Goal: Transaction & Acquisition: Purchase product/service

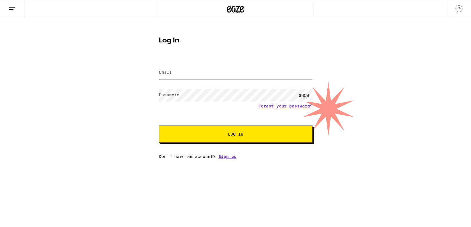
type input "[EMAIL_ADDRESS][DOMAIN_NAME]"
click at [232, 135] on span "Log In" at bounding box center [235, 134] width 15 height 4
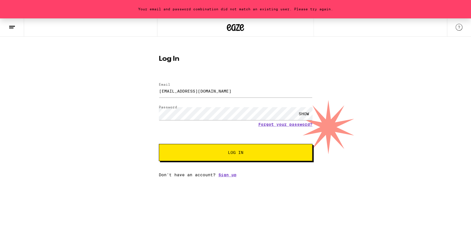
click at [229, 152] on span "Log In" at bounding box center [235, 153] width 15 height 4
click at [304, 114] on div "SHOW" at bounding box center [303, 113] width 17 height 13
click at [275, 124] on link "Forgot your password?" at bounding box center [285, 124] width 54 height 5
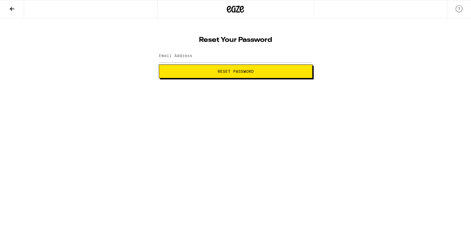
click at [187, 53] on label "Email Address" at bounding box center [176, 55] width 34 height 5
type input "[EMAIL_ADDRESS][DOMAIN_NAME]"
click at [234, 67] on button "Reset Password" at bounding box center [236, 72] width 154 height 14
click at [257, 78] on html "Change your password New password SHOW Submit" at bounding box center [235, 39] width 471 height 78
click at [305, 51] on div "SHOW" at bounding box center [303, 56] width 17 height 13
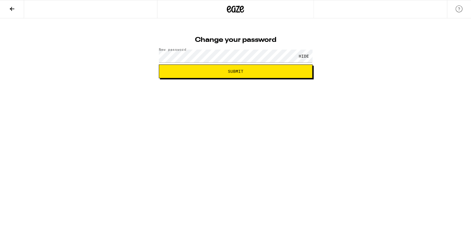
click at [349, 78] on html "Change your password New password HIDE Submit" at bounding box center [235, 39] width 471 height 78
click at [253, 70] on span "Submit" at bounding box center [236, 71] width 144 height 4
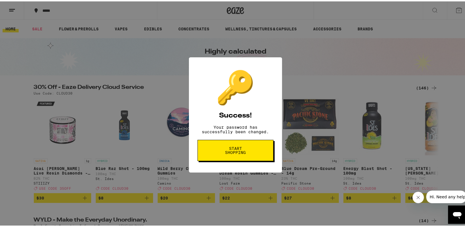
click at [229, 153] on span "Start shopping" at bounding box center [236, 149] width 30 height 8
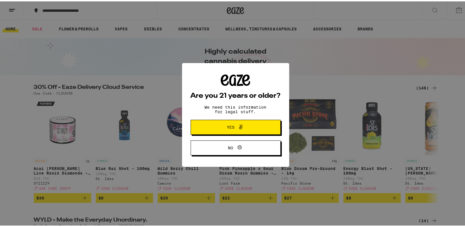
click at [231, 126] on span "Yes" at bounding box center [231, 126] width 8 height 4
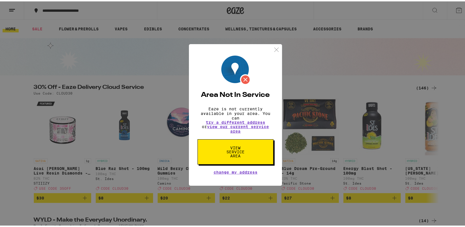
click at [239, 153] on span "View Service Area" at bounding box center [236, 151] width 30 height 12
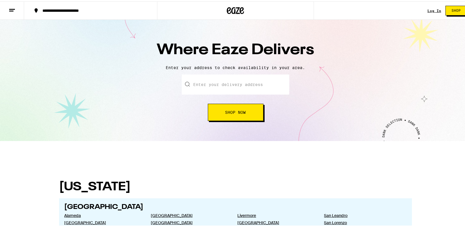
click at [221, 81] on input "text" at bounding box center [236, 83] width 108 height 20
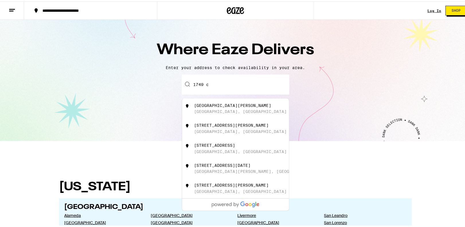
click at [232, 106] on div "1749 Carver Street" at bounding box center [232, 104] width 77 height 5
type input "1749 Carver Street, Redondo Beach, CA"
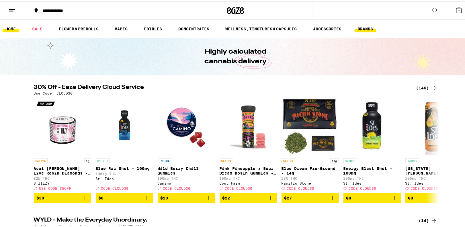
click at [366, 31] on link "BRANDS" at bounding box center [365, 27] width 21 height 7
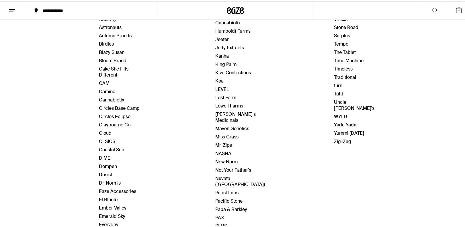
scroll to position [76, 0]
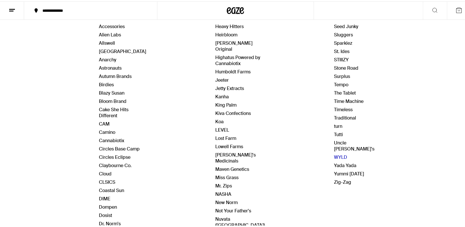
click at [334, 153] on link "WYLD" at bounding box center [340, 156] width 13 height 6
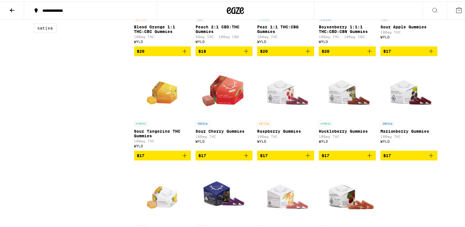
scroll to position [115, 0]
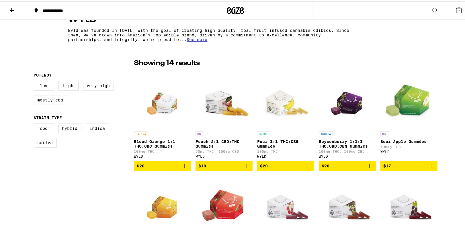
click at [43, 142] on label "Sativa" at bounding box center [45, 142] width 23 height 10
click at [35, 123] on input "Sativa" at bounding box center [35, 123] width 0 height 0
checkbox input "true"
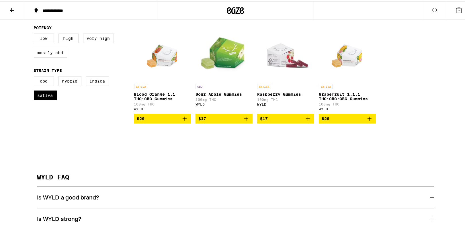
scroll to position [115, 0]
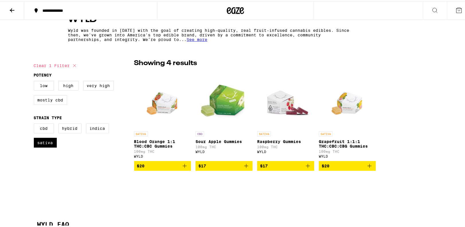
click at [145, 165] on span "$20" at bounding box center [162, 164] width 51 height 7
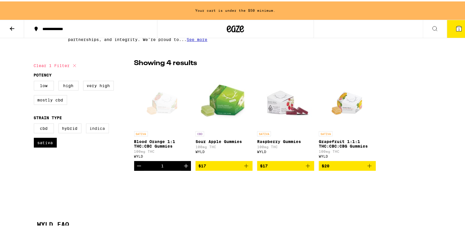
click at [91, 129] on label "Indica" at bounding box center [97, 127] width 23 height 10
click at [35, 123] on input "Indica" at bounding box center [35, 123] width 0 height 0
checkbox input "true"
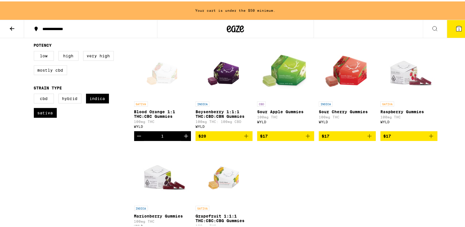
scroll to position [171, 0]
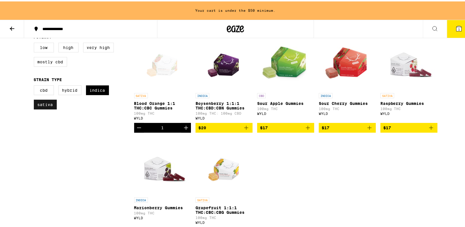
click at [47, 106] on label "Sativa" at bounding box center [45, 103] width 23 height 10
click at [35, 85] on input "Sativa" at bounding box center [35, 85] width 0 height 0
checkbox input "false"
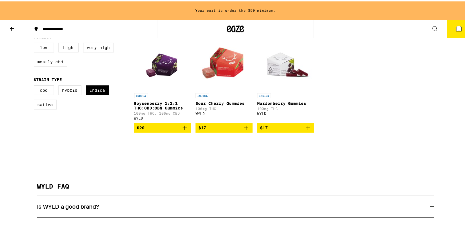
click at [203, 127] on span "$17" at bounding box center [202, 126] width 8 height 5
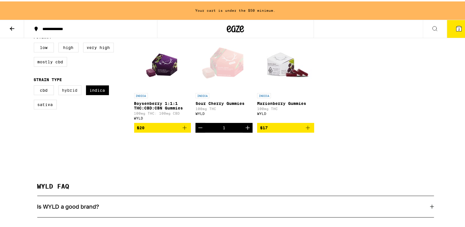
click at [67, 92] on label "Hybrid" at bounding box center [70, 89] width 23 height 10
click at [35, 85] on input "Hybrid" at bounding box center [35, 85] width 0 height 0
checkbox input "true"
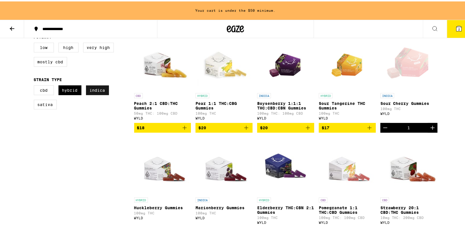
click at [92, 93] on label "Indica" at bounding box center [97, 89] width 23 height 10
click at [35, 85] on input "Indica" at bounding box center [35, 85] width 0 height 0
checkbox input "false"
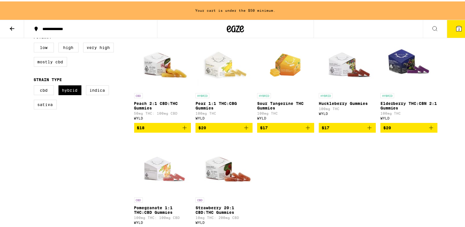
click at [282, 125] on button "$17" at bounding box center [285, 127] width 57 height 10
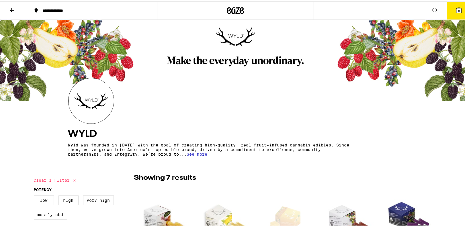
click at [432, 9] on icon at bounding box center [435, 8] width 7 height 7
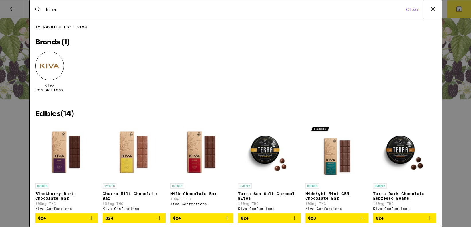
type input "kiva"
click at [52, 72] on div at bounding box center [49, 66] width 29 height 29
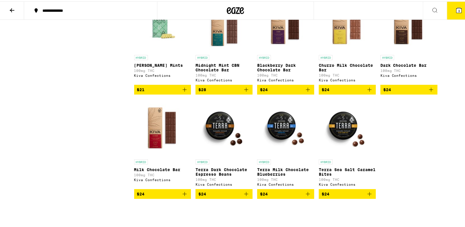
scroll to position [115, 0]
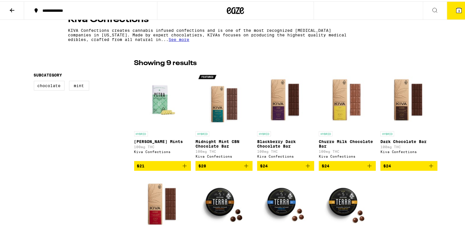
click at [174, 39] on span "See more" at bounding box center [179, 38] width 21 height 5
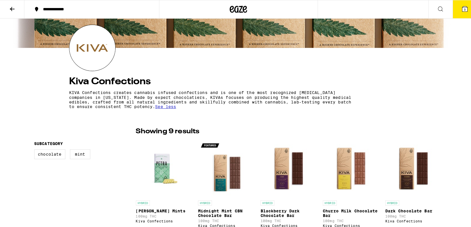
scroll to position [0, 0]
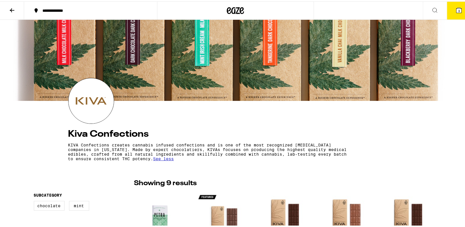
click at [432, 9] on icon at bounding box center [435, 8] width 7 height 7
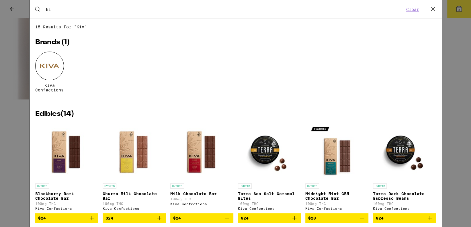
type input "k"
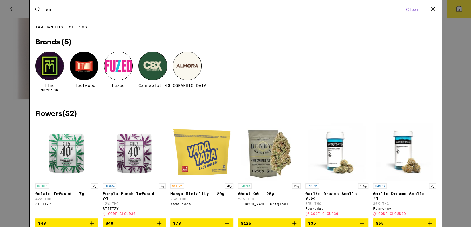
type input "s"
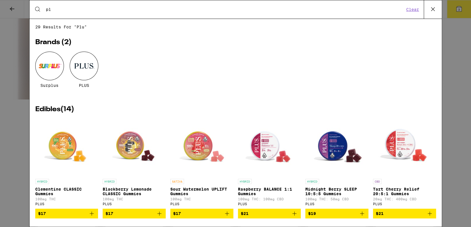
type input "p"
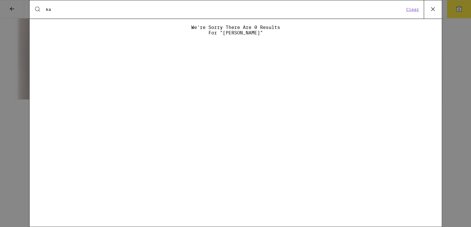
type input "k"
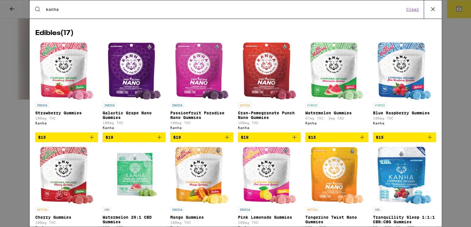
scroll to position [136, 0]
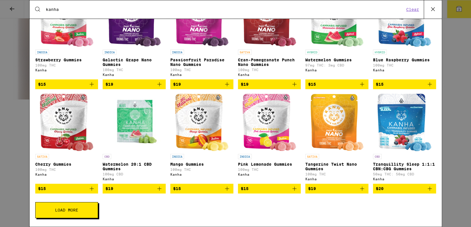
click at [81, 207] on button "Load More" at bounding box center [66, 210] width 63 height 16
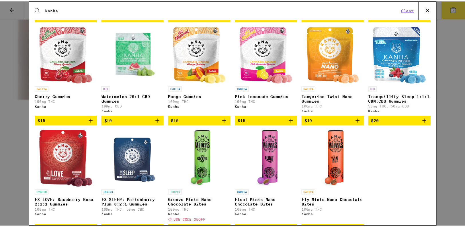
scroll to position [0, 0]
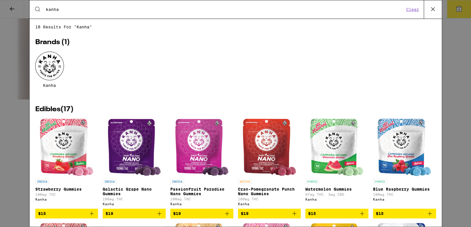
click at [86, 9] on input "kanha" at bounding box center [225, 9] width 359 height 5
type input "k"
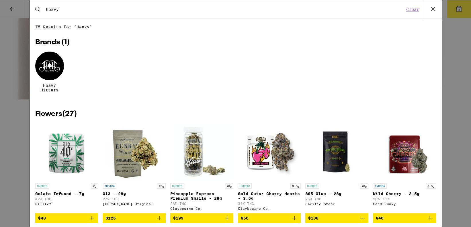
type input "heavy"
click at [46, 69] on div at bounding box center [49, 66] width 29 height 29
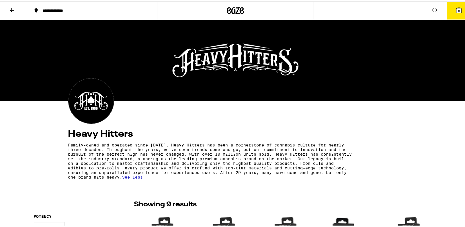
click at [432, 9] on icon at bounding box center [435, 8] width 7 height 7
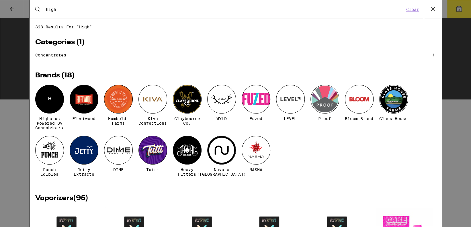
type input "high"
click at [52, 102] on div "H" at bounding box center [49, 99] width 29 height 29
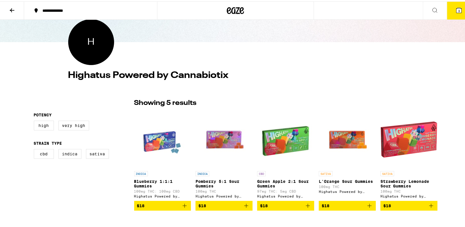
scroll to position [76, 0]
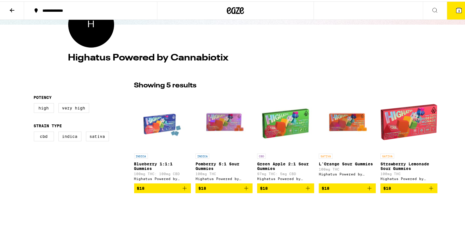
click at [153, 162] on p "Blueberry 1:1:1 Gummies" at bounding box center [162, 164] width 57 height 9
click at [218, 166] on p "Pomberry 5:1 Sour Gummies" at bounding box center [224, 164] width 57 height 9
click at [332, 159] on div "SATIVA L'Orange Sour Gummies 100mg THC Highatus Powered by Cannabiotix" at bounding box center [347, 165] width 57 height 27
click at [400, 165] on p "Strawberry Lemonade Sour Gummies" at bounding box center [409, 164] width 57 height 9
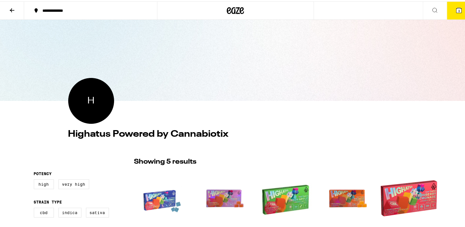
click at [432, 10] on icon at bounding box center [435, 8] width 7 height 7
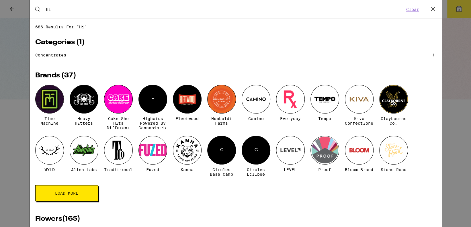
type input "h"
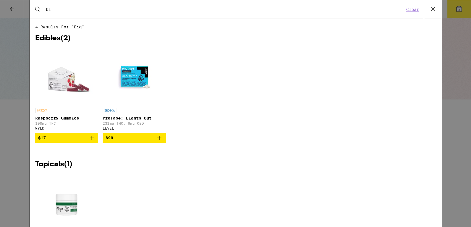
type input "b"
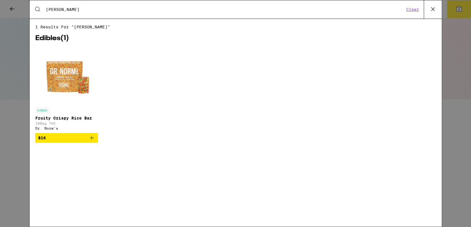
type input "dixie"
click at [69, 117] on p "Fruity Crispy Rice Bar" at bounding box center [66, 118] width 63 height 5
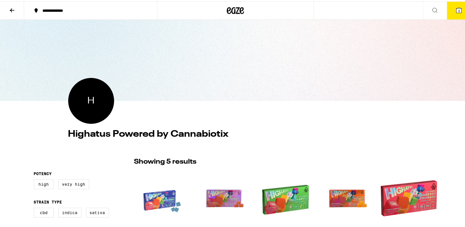
click at [432, 7] on icon at bounding box center [435, 8] width 7 height 7
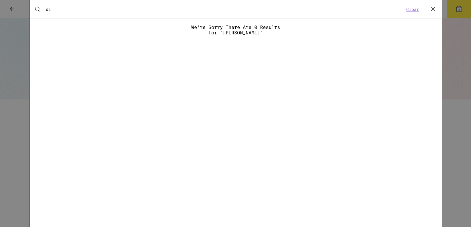
type input "d"
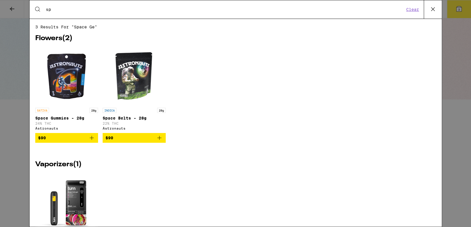
type input "s"
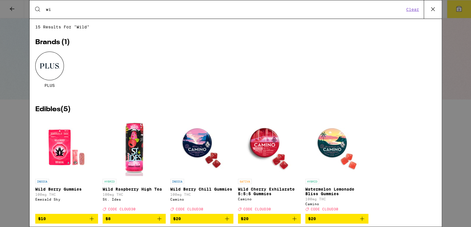
type input "w"
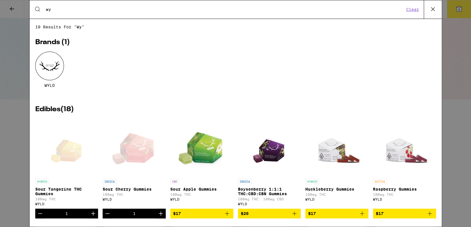
type input "wy"
click at [55, 71] on div at bounding box center [49, 66] width 29 height 29
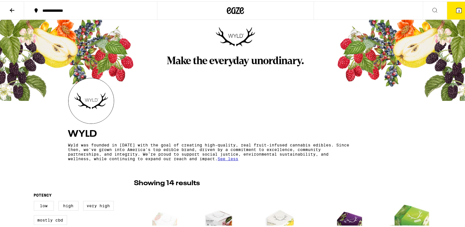
click at [432, 9] on icon at bounding box center [435, 8] width 7 height 7
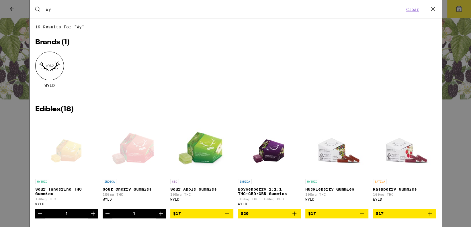
type input "w"
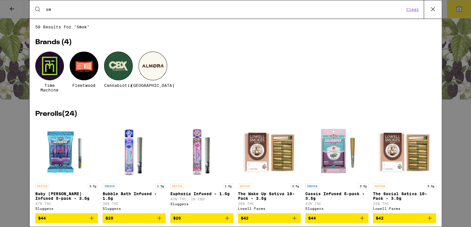
type input "s"
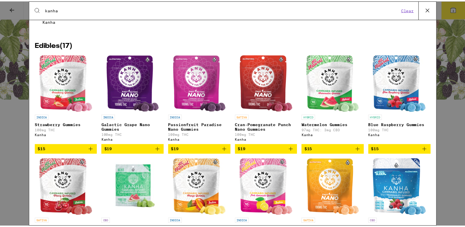
scroll to position [136, 0]
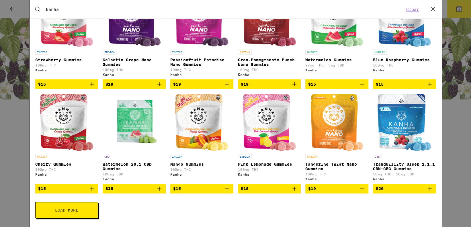
type input "kanha"
click at [63, 58] on p "Strawberry Gummies" at bounding box center [66, 60] width 63 height 5
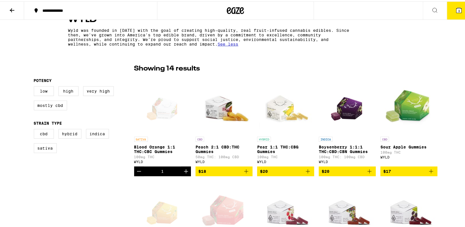
scroll to position [38, 0]
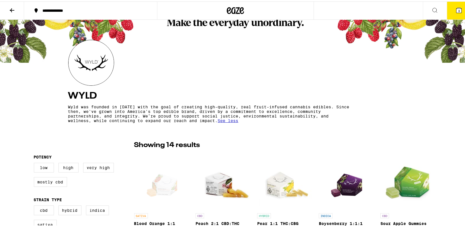
click at [432, 8] on icon at bounding box center [435, 8] width 7 height 7
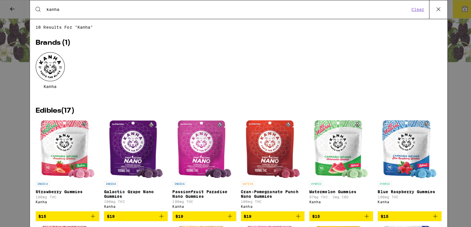
scroll to position [0, 0]
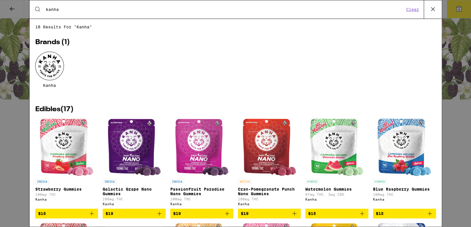
click at [128, 192] on p "Galactic Grape Nano Gummies" at bounding box center [134, 191] width 63 height 9
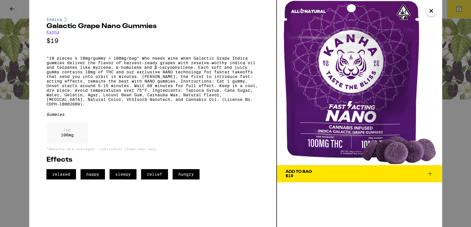
click at [430, 11] on icon "Close" at bounding box center [431, 11] width 7 height 9
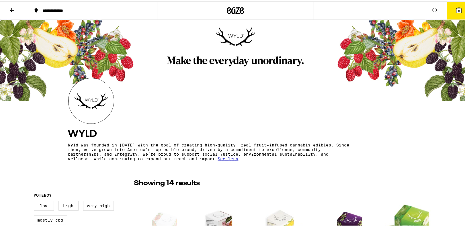
click at [433, 10] on icon at bounding box center [435, 9] width 5 height 5
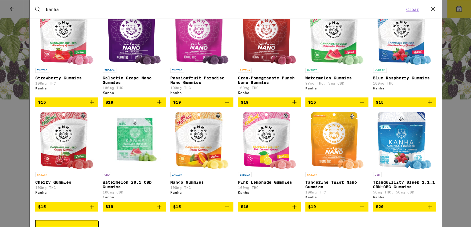
scroll to position [136, 0]
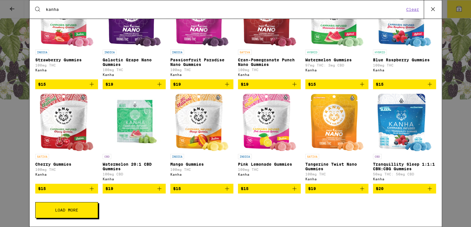
click at [76, 209] on span "Load More" at bounding box center [66, 210] width 23 height 4
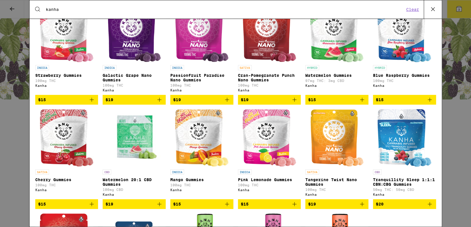
scroll to position [37, 0]
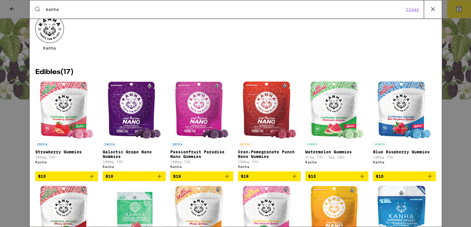
click at [195, 153] on p "Passionfruit Paradise Nano Gummies" at bounding box center [201, 154] width 63 height 9
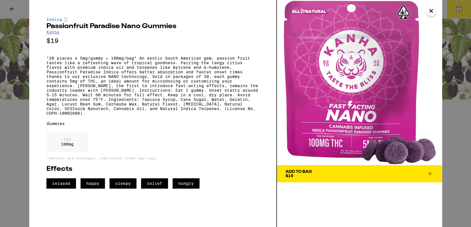
click at [430, 9] on icon "Close" at bounding box center [431, 10] width 3 height 3
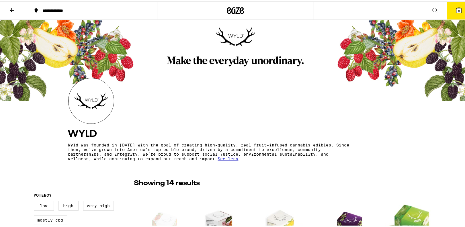
click at [432, 8] on icon at bounding box center [435, 8] width 7 height 7
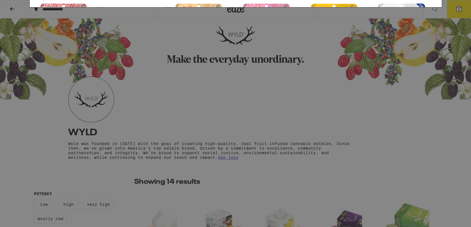
click at [244, 194] on p "Cran-Pomegranate Punch Nano Gummies" at bounding box center [269, 191] width 63 height 9
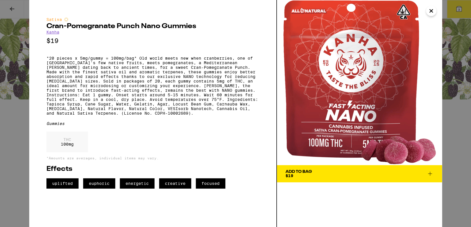
click at [429, 9] on icon "Close" at bounding box center [431, 11] width 7 height 9
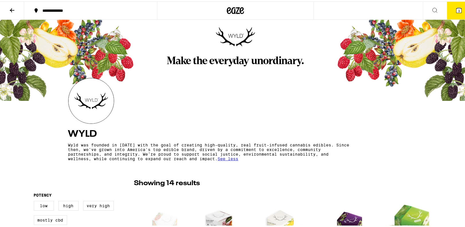
click at [432, 7] on icon at bounding box center [435, 8] width 7 height 7
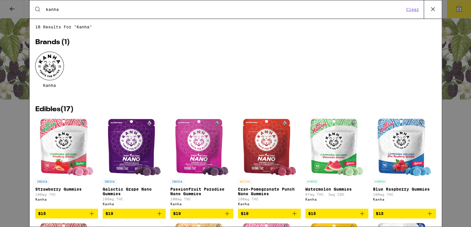
click at [323, 189] on p "Watermelon Gummies" at bounding box center [336, 189] width 63 height 5
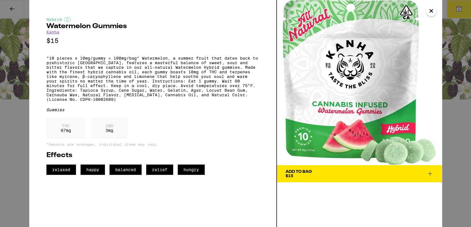
click at [432, 10] on icon "Close" at bounding box center [431, 10] width 3 height 3
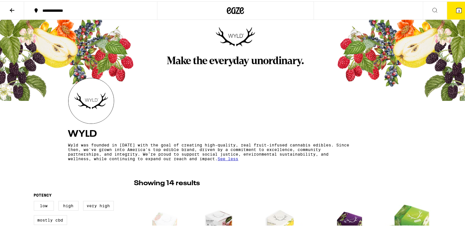
click at [433, 7] on icon at bounding box center [435, 9] width 5 height 5
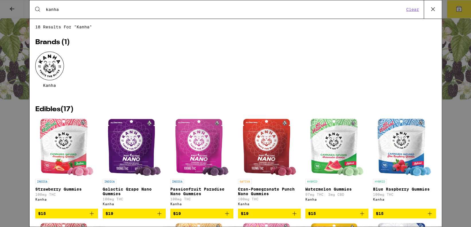
click at [403, 189] on p "Blue Raspberry Gummies" at bounding box center [404, 189] width 63 height 5
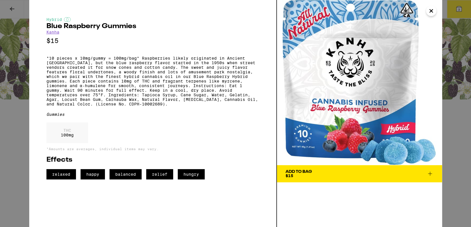
click at [432, 10] on icon "Close" at bounding box center [431, 11] width 7 height 9
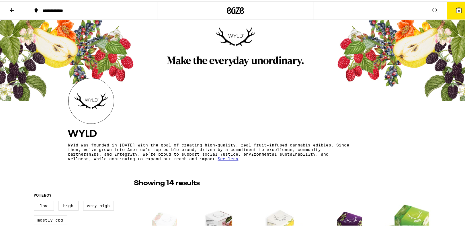
click at [432, 8] on icon at bounding box center [435, 8] width 7 height 7
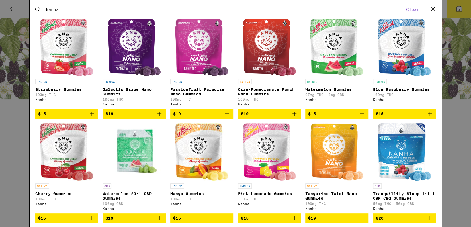
scroll to position [136, 0]
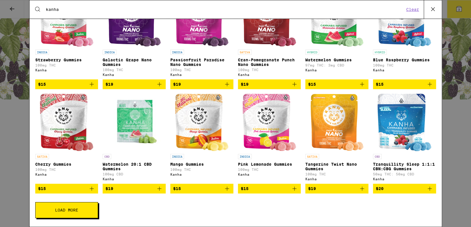
click at [71, 135] on img "Open page for Cherry Gummies from Kanha" at bounding box center [67, 122] width 54 height 57
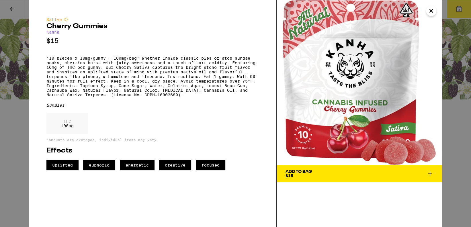
click at [431, 9] on icon "Close" at bounding box center [431, 11] width 7 height 9
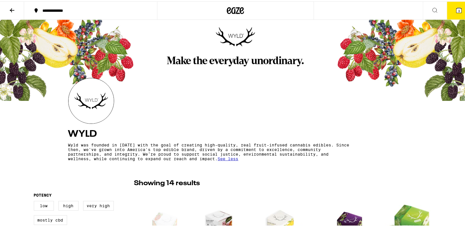
click at [432, 9] on icon at bounding box center [435, 8] width 7 height 7
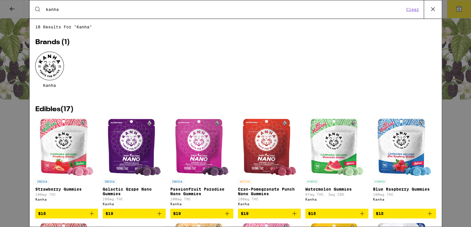
scroll to position [136, 0]
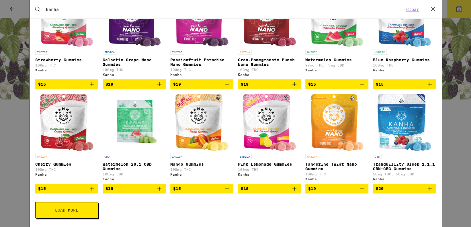
click at [174, 162] on p "Mango Gummies" at bounding box center [201, 164] width 63 height 5
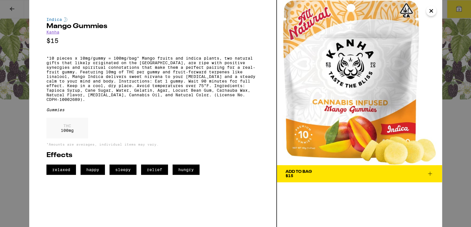
click at [433, 11] on icon "Close" at bounding box center [431, 11] width 7 height 9
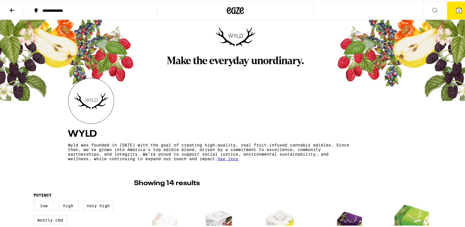
click at [433, 11] on button at bounding box center [435, 9] width 24 height 18
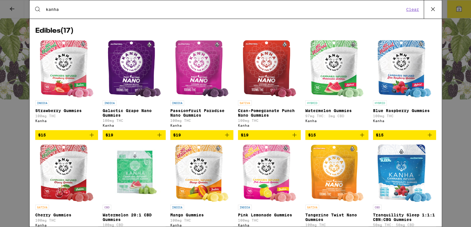
scroll to position [136, 0]
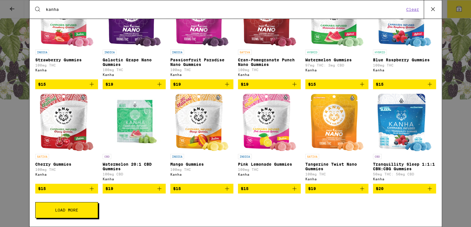
click at [265, 162] on p "Pink Lemonade Gummies" at bounding box center [269, 164] width 63 height 5
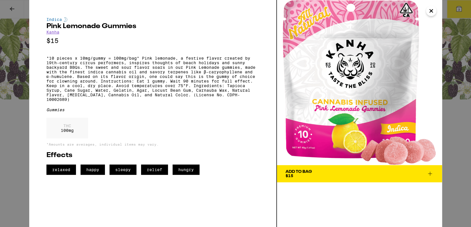
click at [430, 13] on icon "Close" at bounding box center [431, 11] width 7 height 9
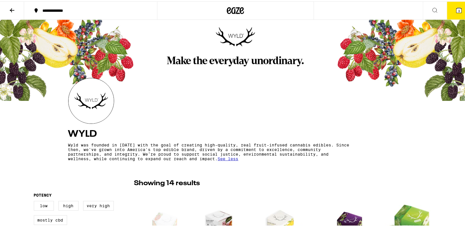
click at [432, 11] on icon at bounding box center [435, 8] width 7 height 7
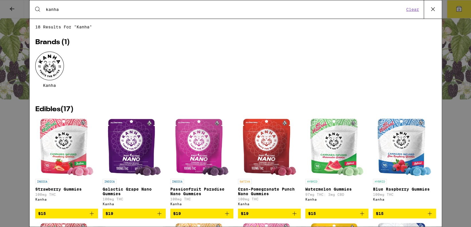
scroll to position [136, 0]
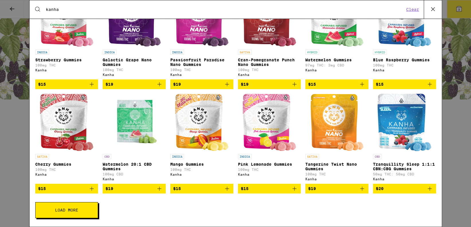
click at [319, 162] on p "Tangerine Twist Nano Gummies" at bounding box center [336, 166] width 63 height 9
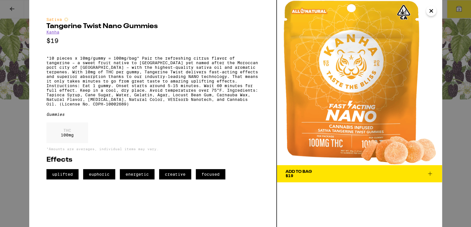
click at [432, 11] on icon "Close" at bounding box center [431, 11] width 7 height 9
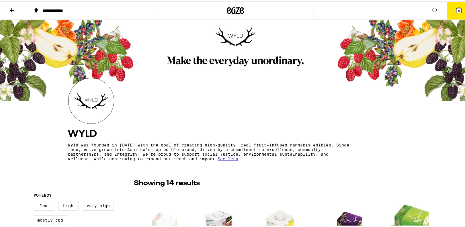
click at [432, 9] on icon at bounding box center [435, 8] width 7 height 7
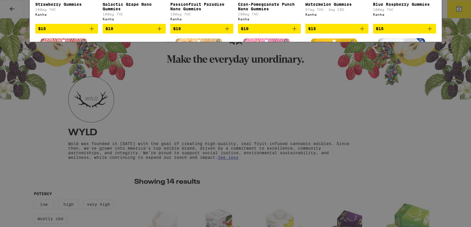
scroll to position [136, 0]
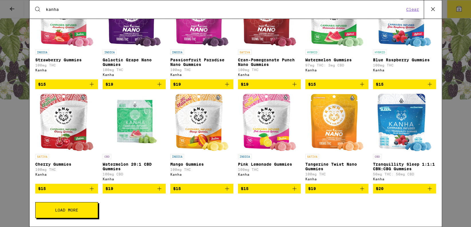
click at [75, 213] on button "Load More" at bounding box center [66, 210] width 63 height 16
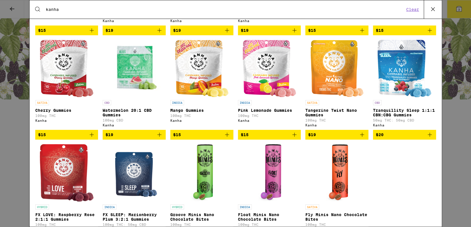
scroll to position [229, 0]
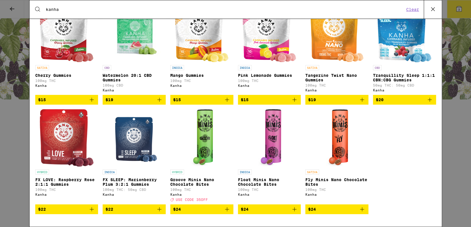
click at [56, 133] on img "Open page for FX LOVE: Raspberry Rose 2:1:1 Gummies from Kanha" at bounding box center [67, 137] width 54 height 57
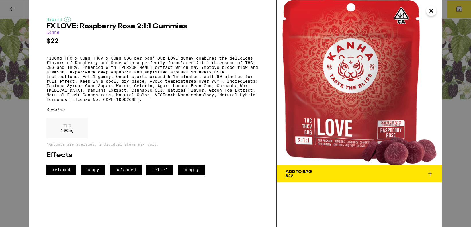
click at [323, 175] on span "Add To Bag $22" at bounding box center [360, 174] width 148 height 8
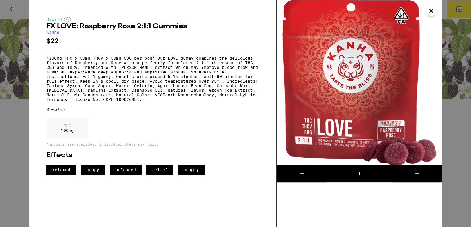
click at [430, 12] on icon "Close" at bounding box center [431, 10] width 3 height 3
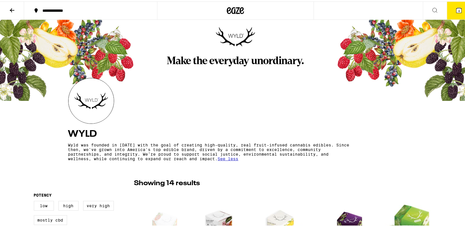
click at [432, 11] on icon at bounding box center [435, 8] width 7 height 7
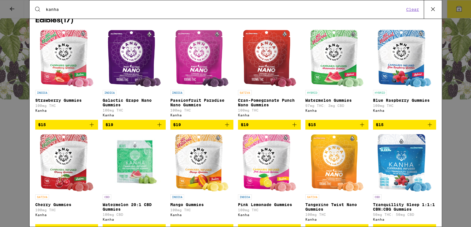
scroll to position [136, 0]
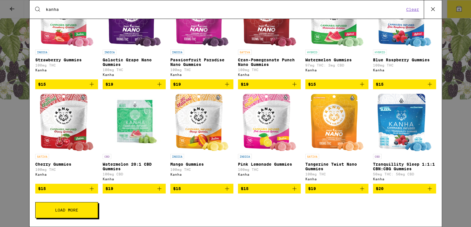
click at [67, 211] on span "Load More" at bounding box center [66, 210] width 23 height 4
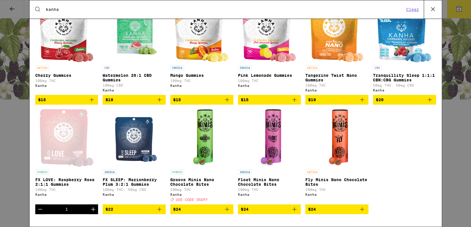
scroll to position [229, 0]
click at [184, 180] on p "Groove Minis Nano Chocolate Bites" at bounding box center [201, 182] width 63 height 9
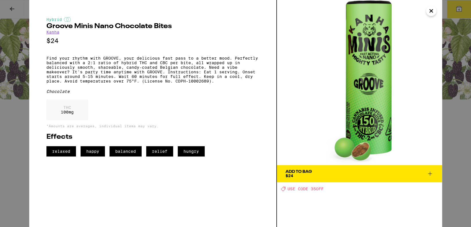
click at [430, 9] on icon "Close" at bounding box center [431, 11] width 7 height 9
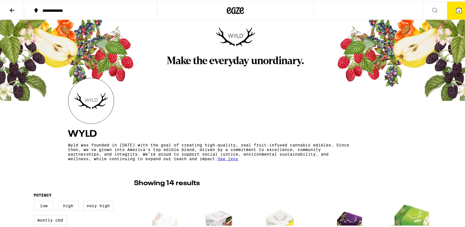
click at [432, 7] on icon at bounding box center [435, 8] width 7 height 7
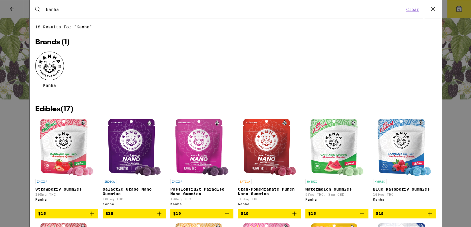
scroll to position [136, 0]
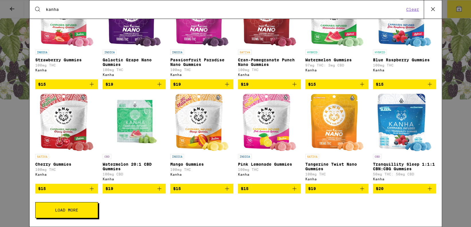
click at [78, 212] on span "Load More" at bounding box center [66, 210] width 23 height 4
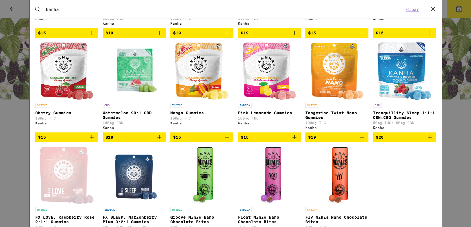
scroll to position [229, 0]
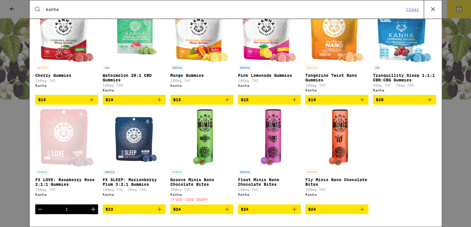
click at [256, 178] on p "Float Minis Nano Chocolate Bites" at bounding box center [269, 182] width 63 height 9
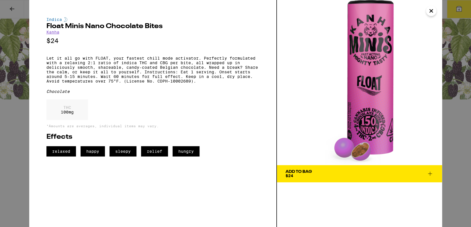
click at [432, 10] on icon "Close" at bounding box center [431, 11] width 7 height 9
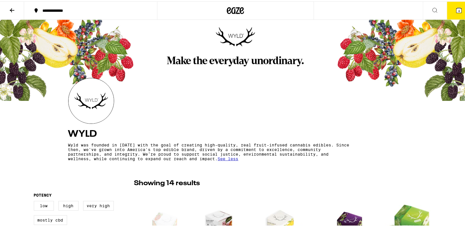
click at [432, 8] on icon at bounding box center [435, 8] width 7 height 7
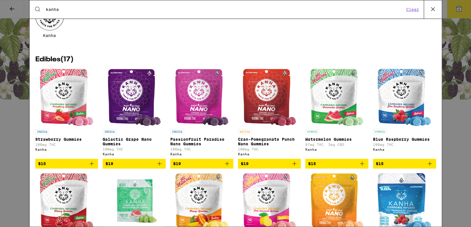
scroll to position [136, 0]
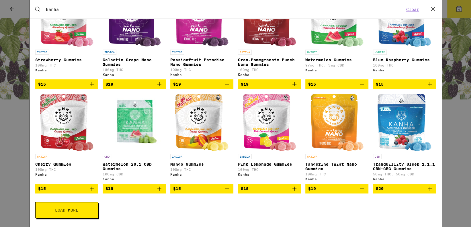
click at [73, 211] on span "Load More" at bounding box center [66, 210] width 23 height 4
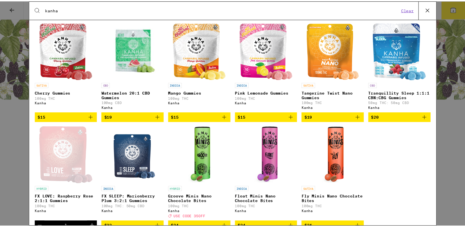
scroll to position [229, 0]
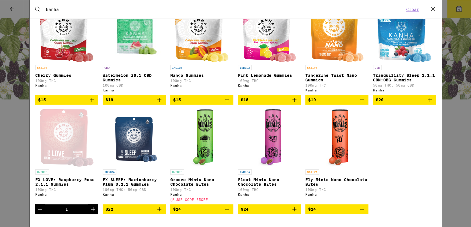
click at [322, 179] on p "Fly Minis Nano Chocolate Bites" at bounding box center [336, 182] width 63 height 9
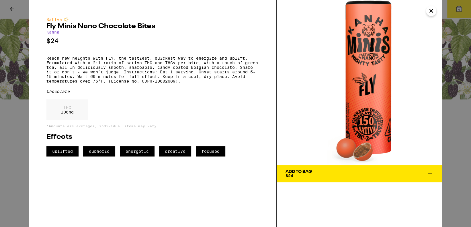
click at [428, 10] on icon "Close" at bounding box center [431, 11] width 7 height 9
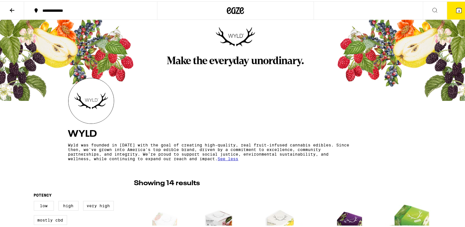
click at [432, 7] on icon at bounding box center [435, 8] width 7 height 7
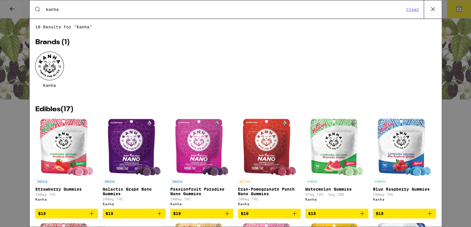
click at [433, 7] on icon at bounding box center [433, 9] width 9 height 9
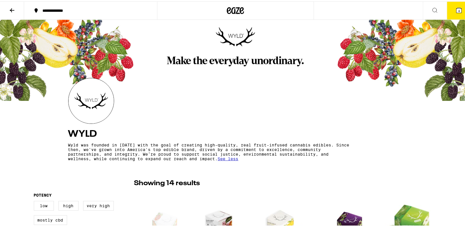
click at [457, 7] on icon at bounding box center [459, 8] width 5 height 5
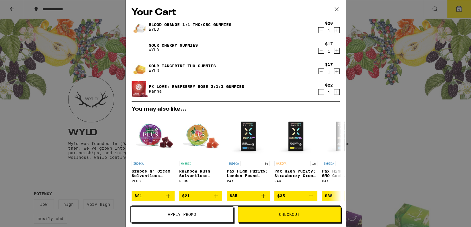
click at [171, 22] on link "Blood Orange 1:1 THC:CBC Gummies" at bounding box center [190, 24] width 83 height 5
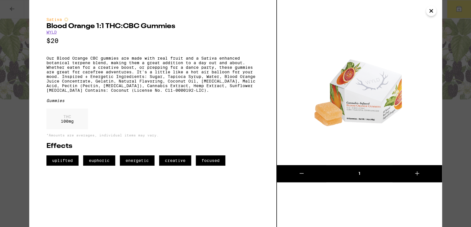
click at [432, 13] on icon "Close" at bounding box center [431, 11] width 7 height 9
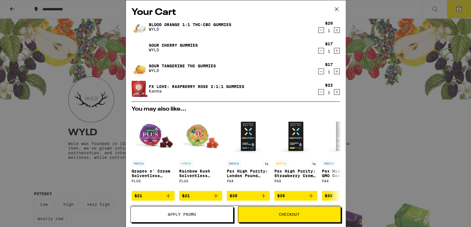
click at [184, 44] on link "Sour Cherry Gummies" at bounding box center [173, 45] width 49 height 5
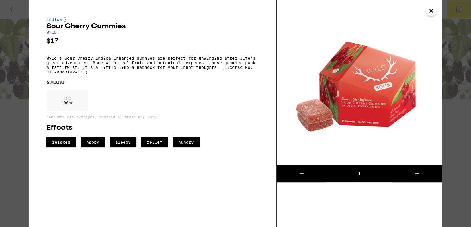
click at [432, 10] on icon "Close" at bounding box center [431, 10] width 3 height 3
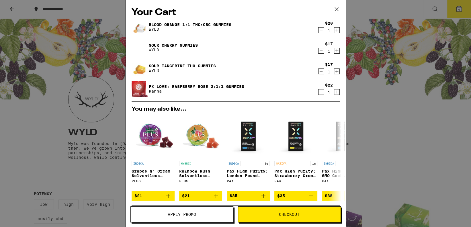
click at [186, 64] on link "Sour Tangerine THC Gummies" at bounding box center [182, 66] width 67 height 5
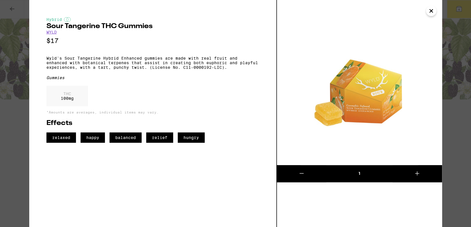
click at [432, 8] on icon "Close" at bounding box center [431, 11] width 7 height 9
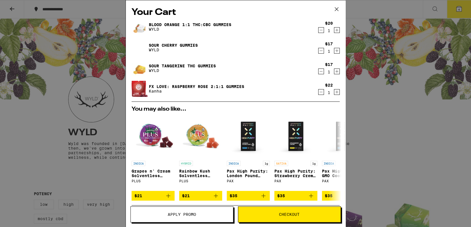
click at [173, 43] on link "Sour Cherry Gummies" at bounding box center [173, 45] width 49 height 5
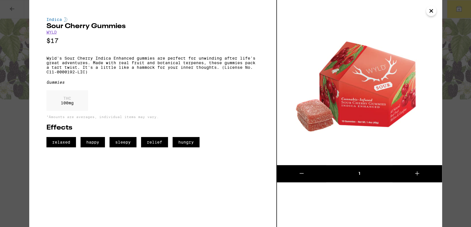
click at [432, 12] on icon "Close" at bounding box center [431, 10] width 3 height 3
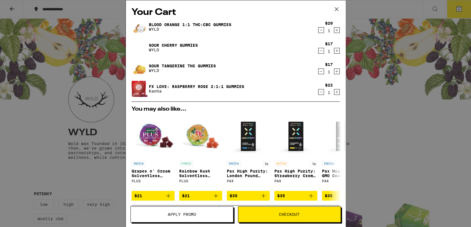
click at [319, 49] on icon "Decrement" at bounding box center [321, 50] width 5 height 7
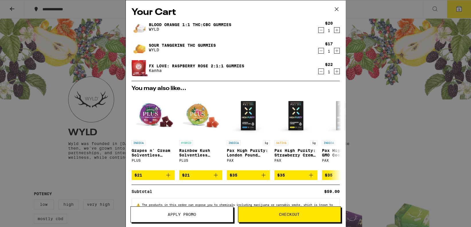
click at [170, 22] on link "Blood Orange 1:1 THC:CBC Gummies" at bounding box center [190, 24] width 83 height 5
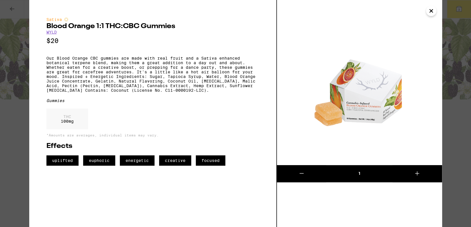
click at [432, 13] on icon "Close" at bounding box center [431, 11] width 7 height 9
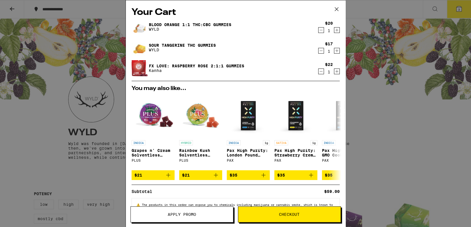
click at [182, 43] on link "Sour Tangerine THC Gummies" at bounding box center [182, 45] width 67 height 5
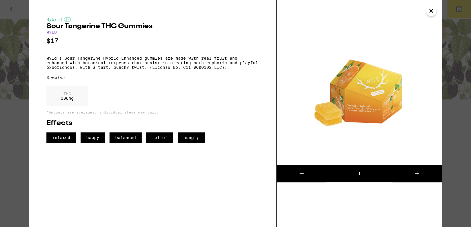
drag, startPoint x: 433, startPoint y: 11, endPoint x: 433, endPoint y: 18, distance: 6.9
click at [433, 18] on div "Hybrid Sour Tangerine THC Gummies WYLD $17 Wyld's Sour Tangerine Hybrid Enhance…" at bounding box center [235, 113] width 413 height 227
click at [429, 10] on icon "Close" at bounding box center [431, 11] width 7 height 9
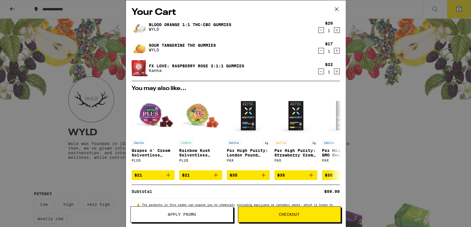
click at [200, 64] on link "FX LOVE: Raspberry Rose 2:1:1 Gummies" at bounding box center [197, 66] width 96 height 5
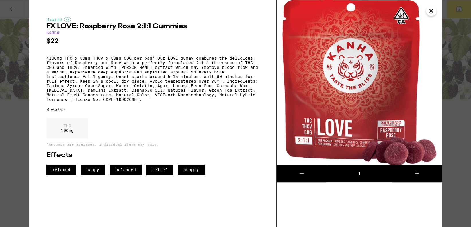
click at [430, 9] on icon "Close" at bounding box center [431, 11] width 7 height 9
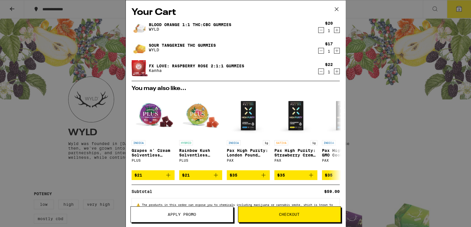
click at [319, 50] on icon "Decrement" at bounding box center [321, 50] width 5 height 7
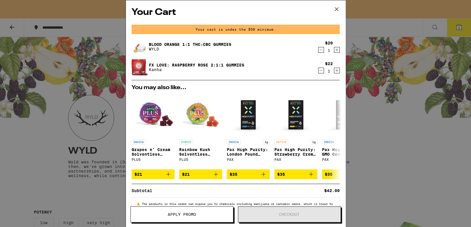
click at [390, 181] on div "Your Cart Your cart is under the $50 minimum. Blood Orange 1:1 THC:CBC Gummies …" at bounding box center [235, 113] width 471 height 227
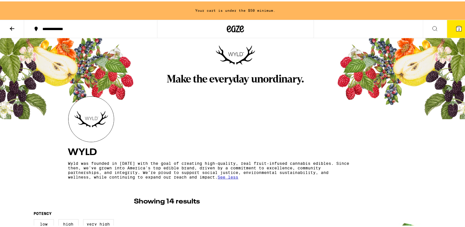
click at [432, 27] on icon at bounding box center [435, 27] width 7 height 7
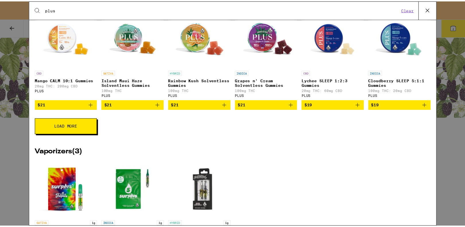
scroll to position [229, 0]
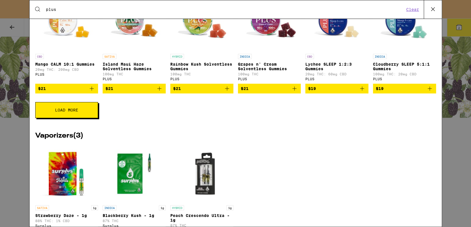
type input "plus"
click at [71, 112] on span "Load More" at bounding box center [66, 110] width 23 height 4
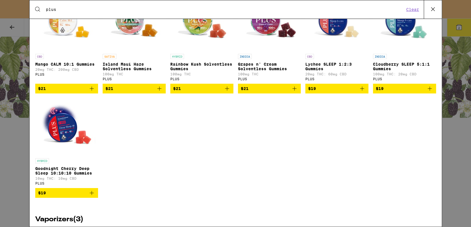
click at [389, 68] on p "Cloudberry SLEEP 5:1:1 Gummies" at bounding box center [404, 66] width 63 height 9
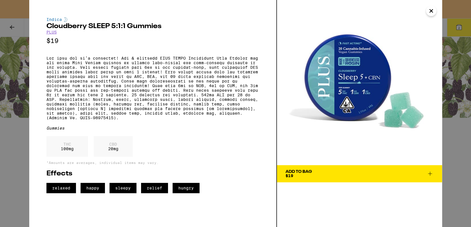
click at [431, 11] on icon "Close" at bounding box center [431, 10] width 3 height 3
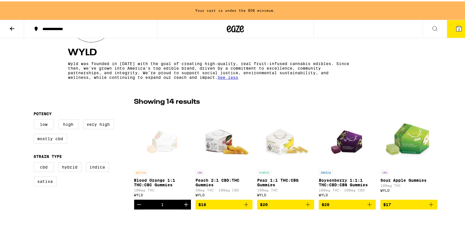
scroll to position [153, 0]
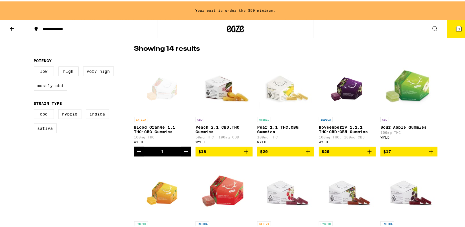
click at [433, 28] on icon at bounding box center [435, 27] width 5 height 5
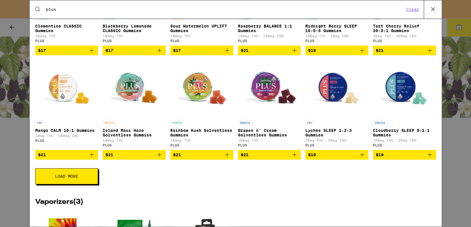
scroll to position [229, 0]
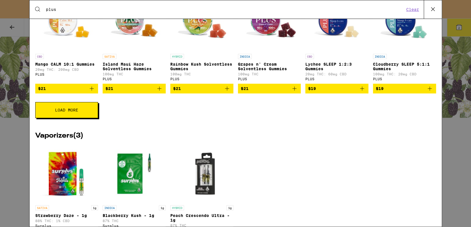
click at [73, 112] on span "Load More" at bounding box center [66, 110] width 23 height 4
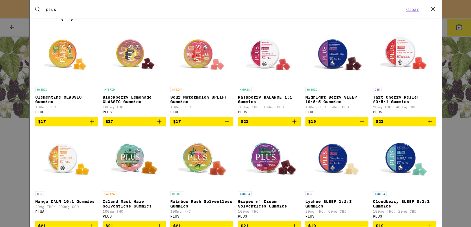
scroll to position [76, 0]
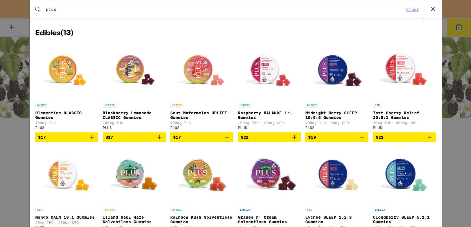
click at [89, 2] on div "Search for Products plus Clear" at bounding box center [236, 9] width 412 height 18
click at [78, 9] on input "plus" at bounding box center [225, 9] width 359 height 5
type input "p"
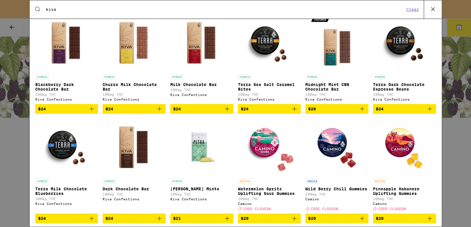
scroll to position [147, 0]
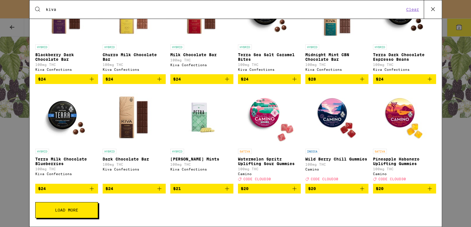
type input "kiva"
click at [244, 157] on p "Watermelon Spritz Uplifting Sour Gummies" at bounding box center [269, 161] width 63 height 9
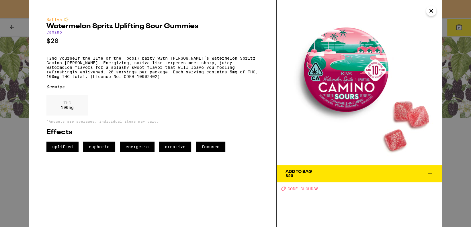
click at [330, 174] on span "Add To Bag $20" at bounding box center [360, 174] width 148 height 8
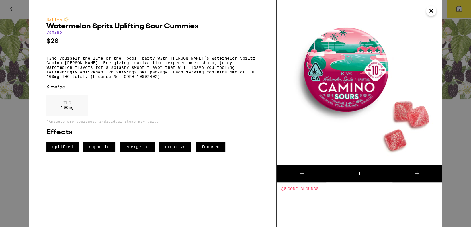
click at [430, 11] on icon "Close" at bounding box center [431, 11] width 7 height 9
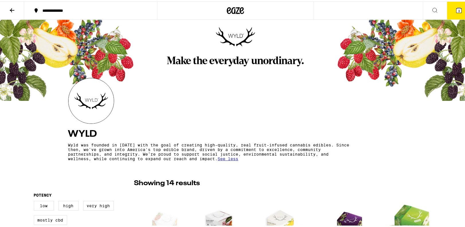
click at [433, 9] on icon at bounding box center [435, 9] width 5 height 5
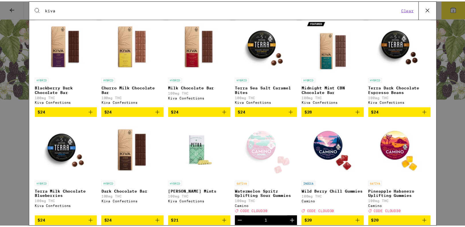
scroll to position [147, 0]
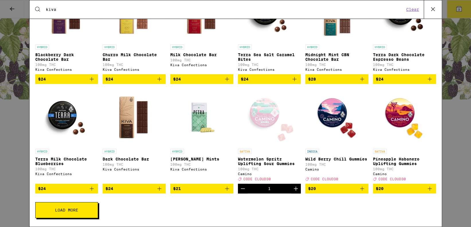
click at [310, 157] on p "Wild Berry Chill Gummies" at bounding box center [336, 159] width 63 height 5
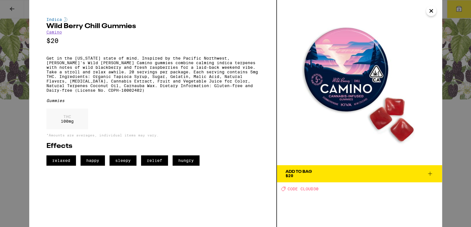
click at [330, 174] on span "Add To Bag $20" at bounding box center [360, 174] width 148 height 8
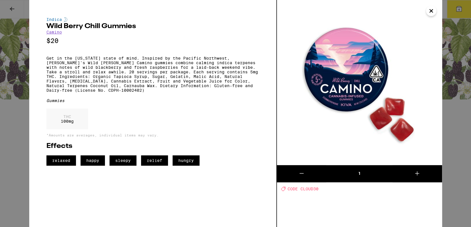
click at [430, 12] on icon "Close" at bounding box center [431, 11] width 7 height 9
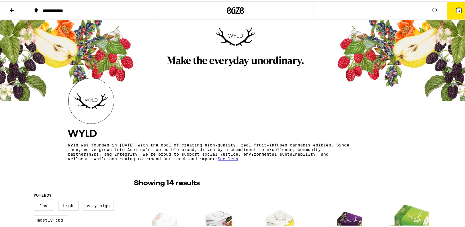
click at [11, 5] on icon at bounding box center [12, 8] width 7 height 7
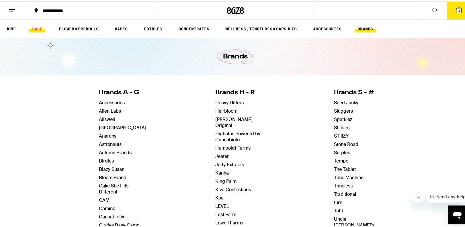
click at [34, 29] on link "SALE" at bounding box center [37, 27] width 16 height 7
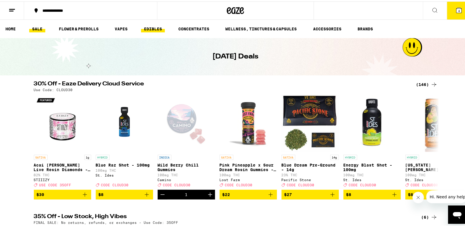
click at [151, 28] on link "EDIBLES" at bounding box center [153, 27] width 24 height 7
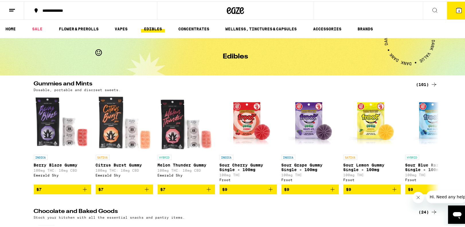
click at [448, 9] on button "4" at bounding box center [459, 9] width 24 height 18
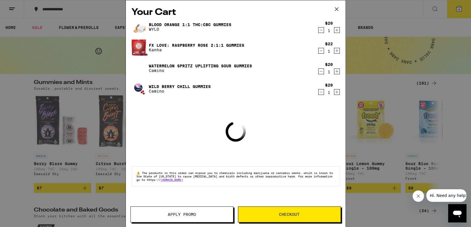
click at [321, 71] on icon "Decrement" at bounding box center [321, 71] width 5 height 7
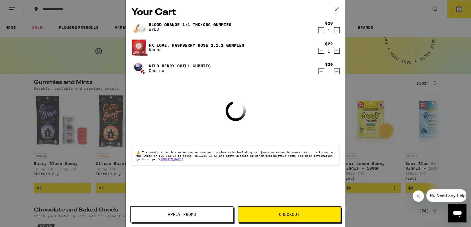
click at [321, 71] on icon "Decrement" at bounding box center [321, 71] width 5 height 7
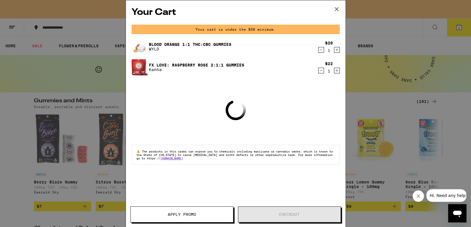
click at [191, 43] on link "Blood Orange 1:1 THC:CBC Gummies" at bounding box center [190, 44] width 83 height 5
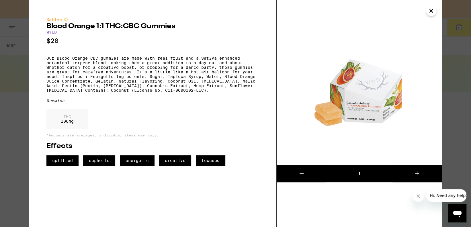
click at [430, 10] on icon "Close" at bounding box center [431, 11] width 7 height 9
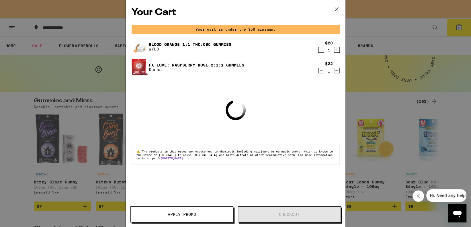
click at [182, 63] on link "FX LOVE: Raspberry Rose 2:1:1 Gummies" at bounding box center [197, 65] width 96 height 5
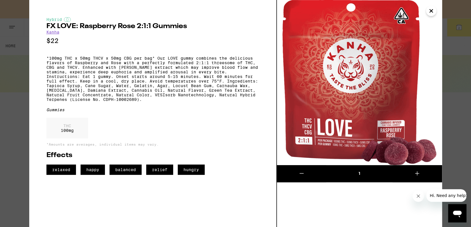
click at [431, 10] on icon "Close" at bounding box center [431, 10] width 3 height 3
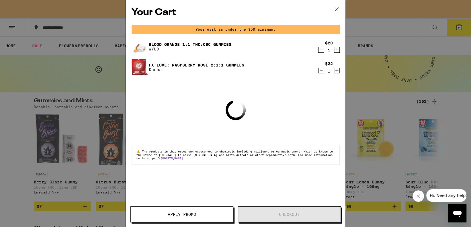
click at [336, 9] on icon at bounding box center [336, 8] width 3 height 3
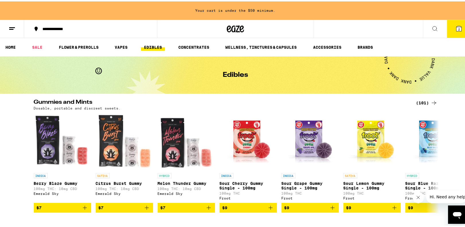
click at [432, 26] on icon at bounding box center [435, 27] width 7 height 7
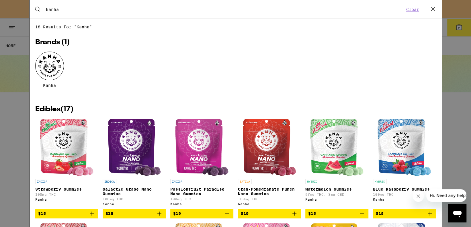
type input "kanha"
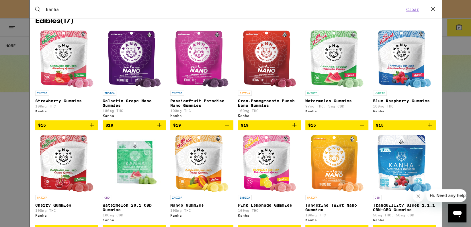
scroll to position [76, 0]
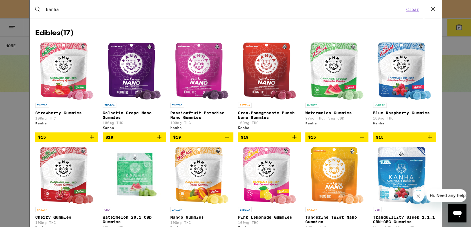
click at [264, 116] on p "Cran-Pomegranate Punch Nano Gummies" at bounding box center [269, 115] width 63 height 9
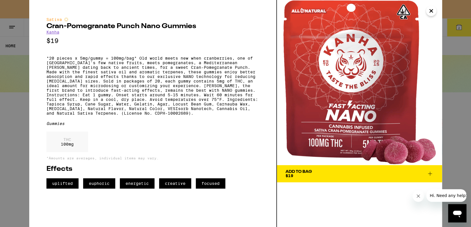
click at [432, 11] on icon "Close" at bounding box center [431, 11] width 7 height 9
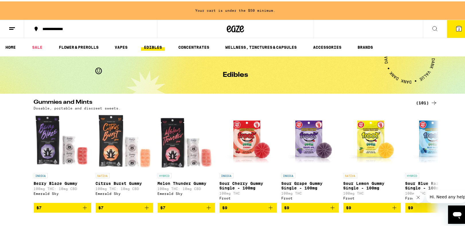
click at [457, 27] on icon at bounding box center [459, 27] width 5 height 5
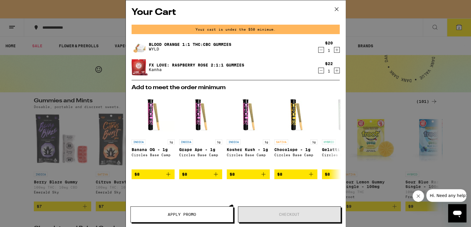
click at [336, 7] on icon at bounding box center [336, 9] width 9 height 9
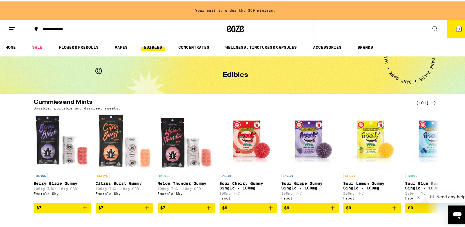
click at [432, 28] on icon at bounding box center [435, 27] width 7 height 7
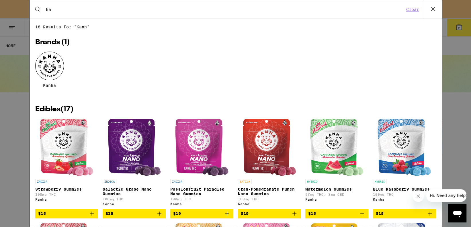
type input "k"
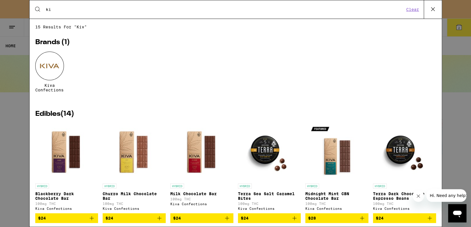
type input "k"
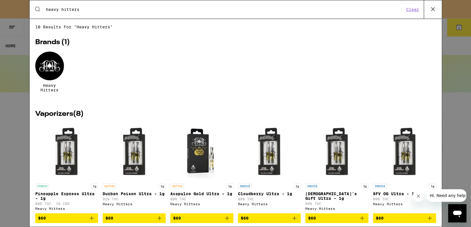
type input "heavy hitters"
click at [432, 10] on icon at bounding box center [433, 9] width 9 height 9
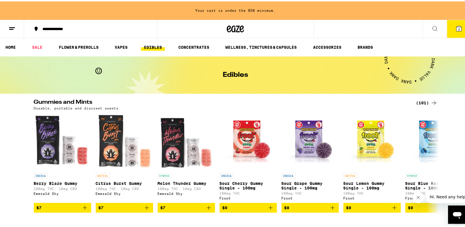
click at [434, 25] on button at bounding box center [435, 28] width 24 height 18
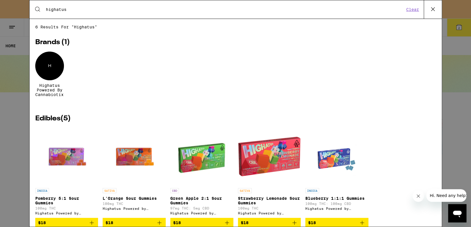
type input "highatus"
click at [120, 201] on p "L'Orange Sour Gummies" at bounding box center [134, 198] width 63 height 5
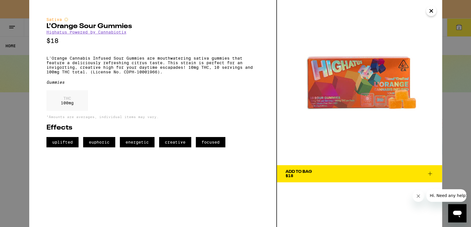
click at [322, 172] on span "Add To Bag $18" at bounding box center [360, 174] width 148 height 8
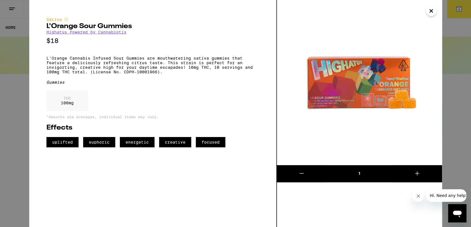
click at [431, 9] on icon "Close" at bounding box center [431, 11] width 7 height 9
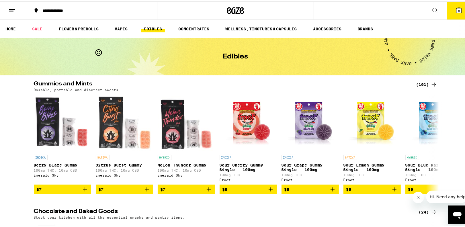
click at [457, 9] on icon at bounding box center [459, 8] width 5 height 5
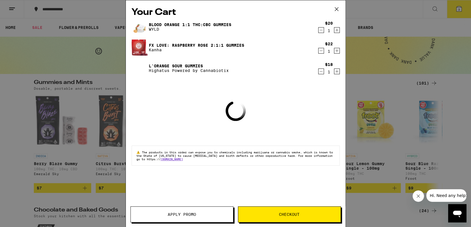
click at [333, 9] on icon at bounding box center [336, 9] width 9 height 9
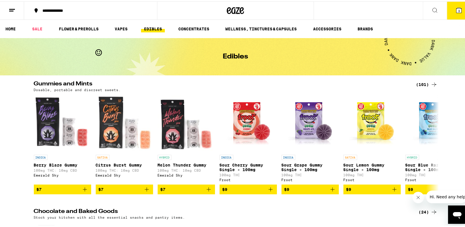
click at [458, 10] on span "3" at bounding box center [459, 9] width 2 height 3
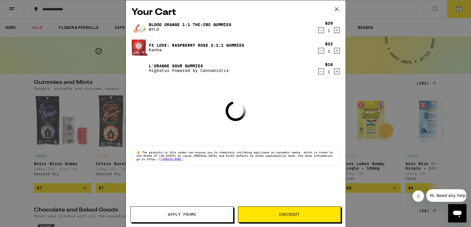
click at [285, 211] on button "Checkout" at bounding box center [289, 214] width 103 height 16
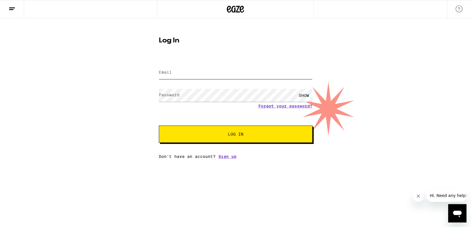
type input "[EMAIL_ADDRESS][DOMAIN_NAME]"
click at [235, 134] on span "Log In" at bounding box center [235, 134] width 15 height 4
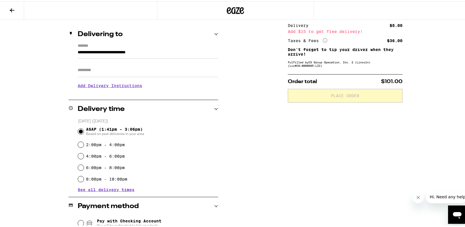
scroll to position [25, 0]
